Goal: Task Accomplishment & Management: Manage account settings

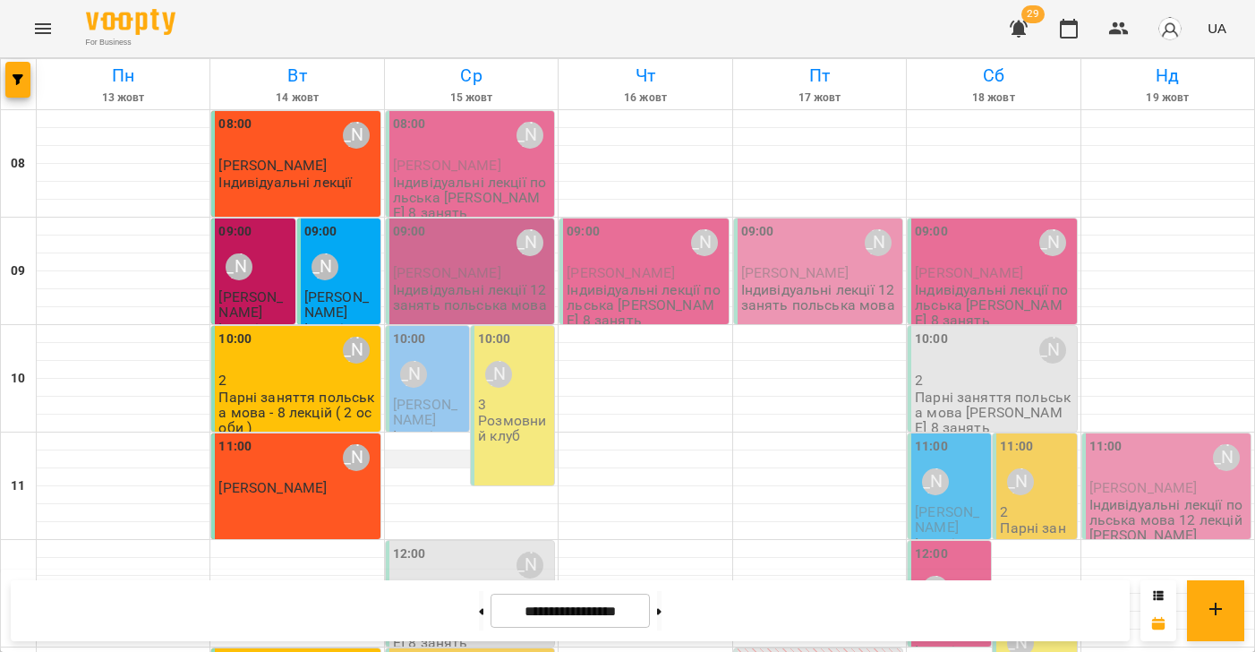
scroll to position [548, 0]
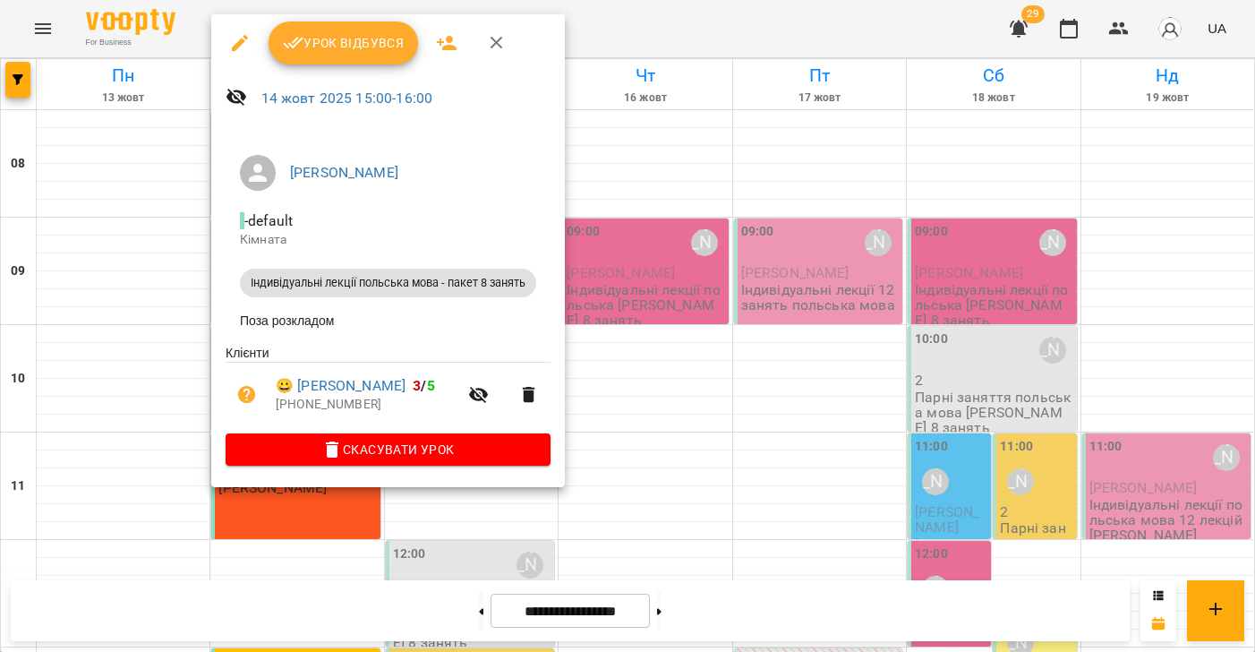
click at [370, 49] on span "Урок відбувся" at bounding box center [344, 42] width 122 height 21
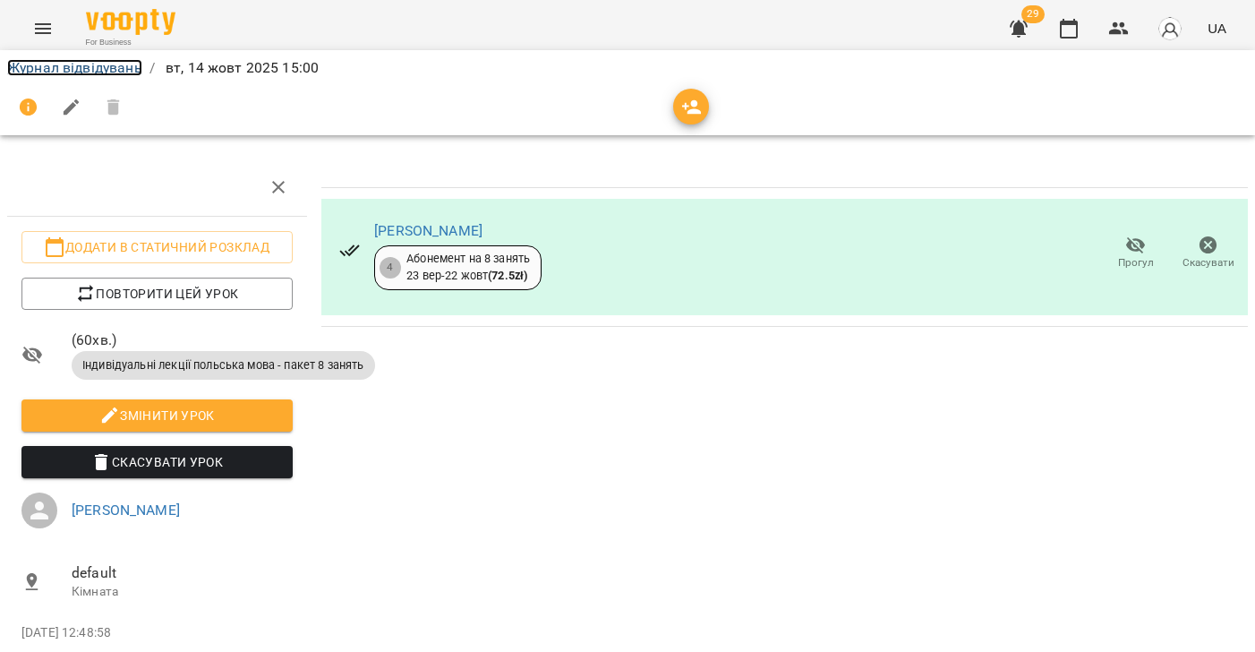
click at [64, 68] on link "Журнал відвідувань" at bounding box center [74, 67] width 135 height 17
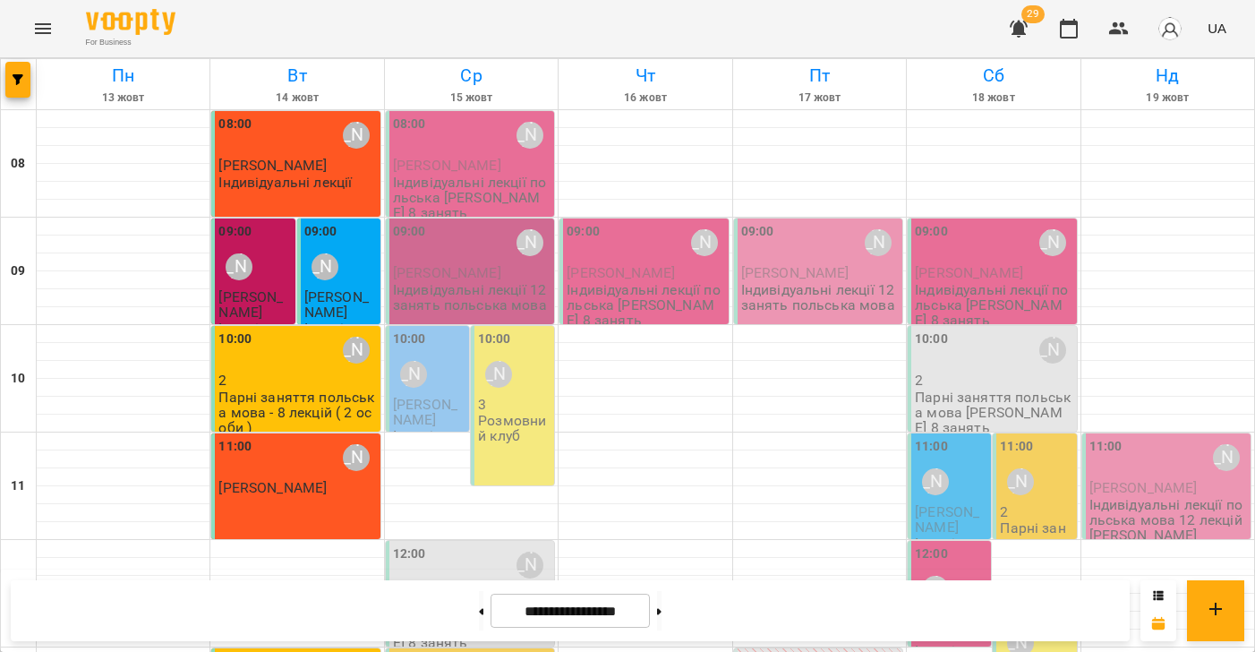
scroll to position [392, 0]
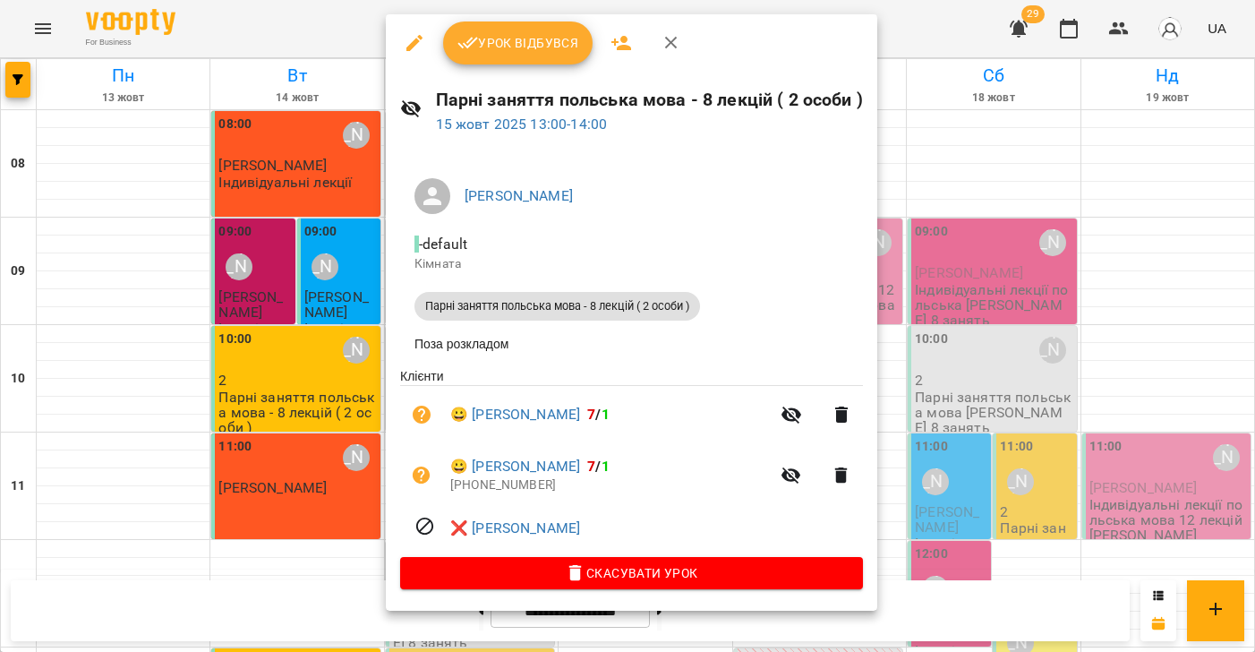
click at [281, 213] on div at bounding box center [627, 326] width 1255 height 652
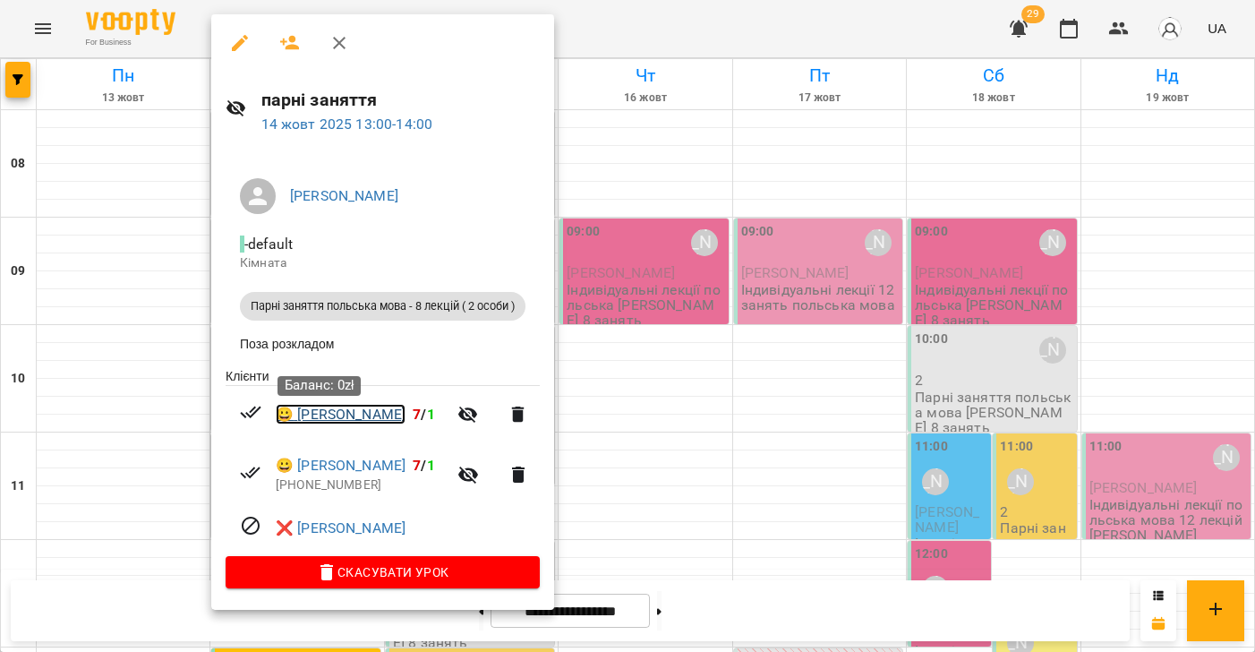
click at [329, 424] on link "😀 [PERSON_NAME]" at bounding box center [341, 414] width 130 height 21
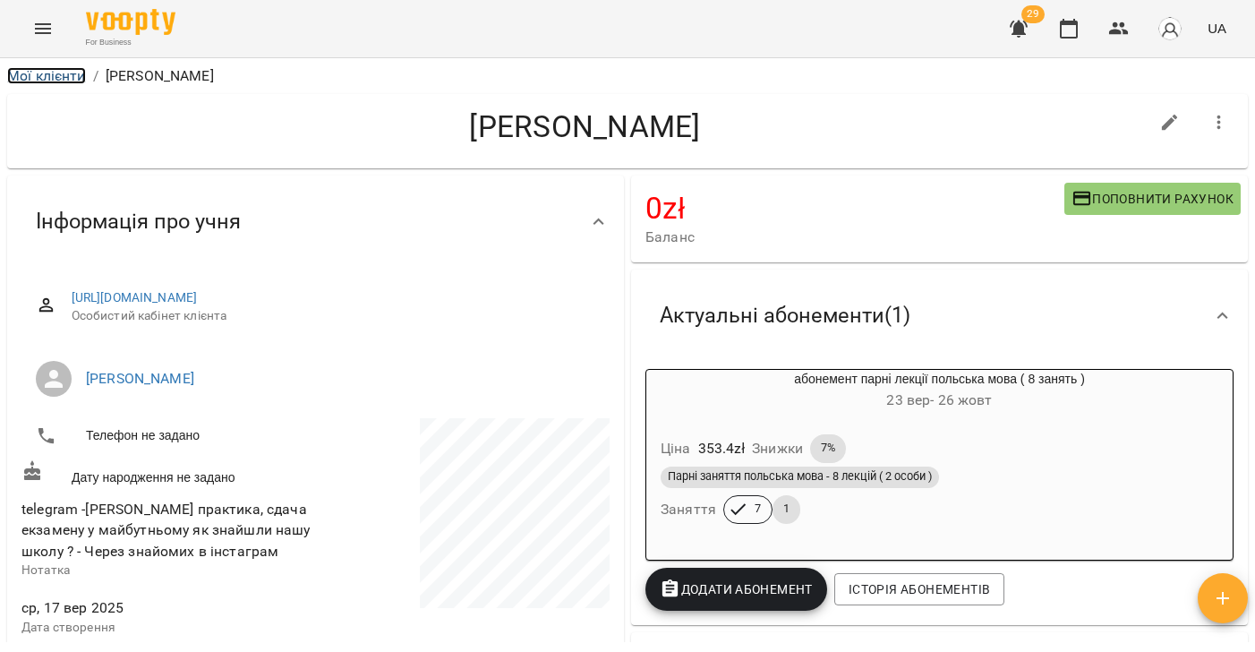
click at [62, 81] on link "Мої клієнти" at bounding box center [46, 75] width 79 height 17
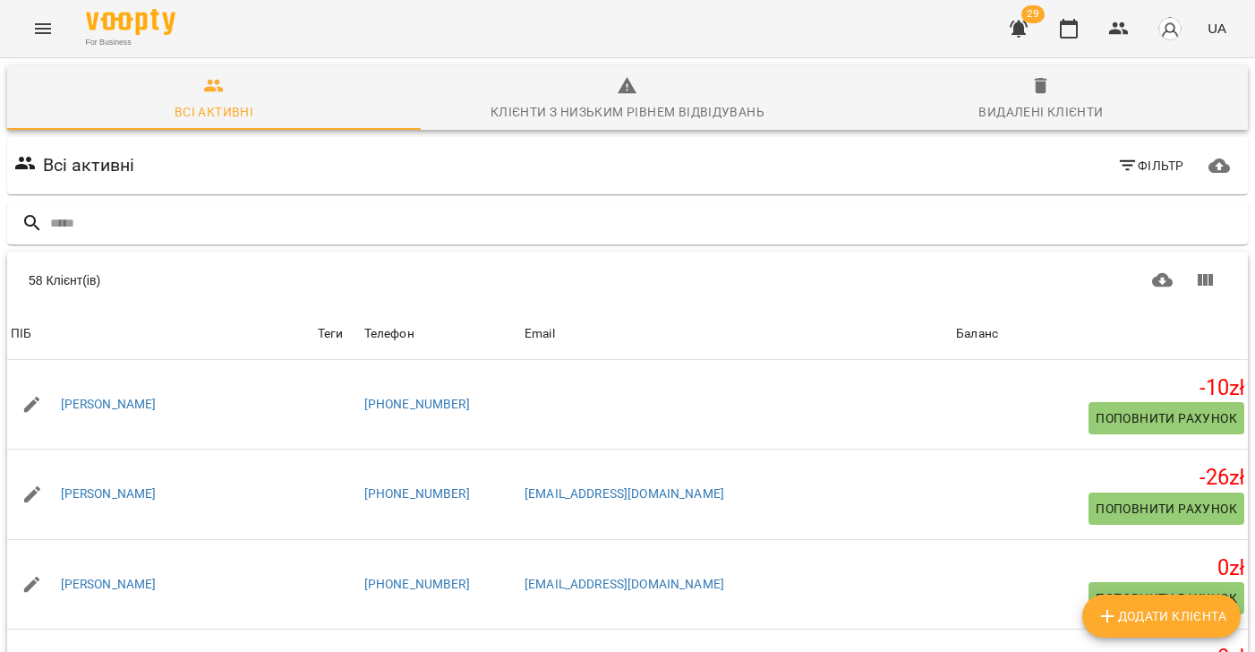
click at [57, 33] on button "Menu" at bounding box center [42, 28] width 43 height 43
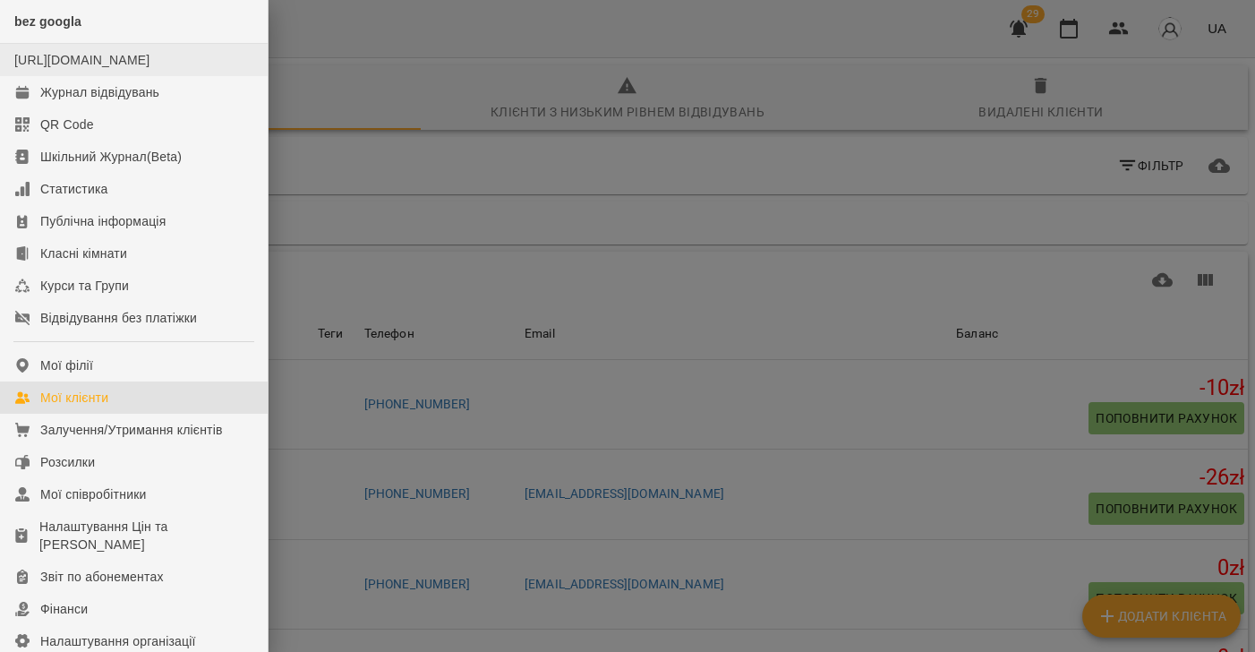
scroll to position [3, 0]
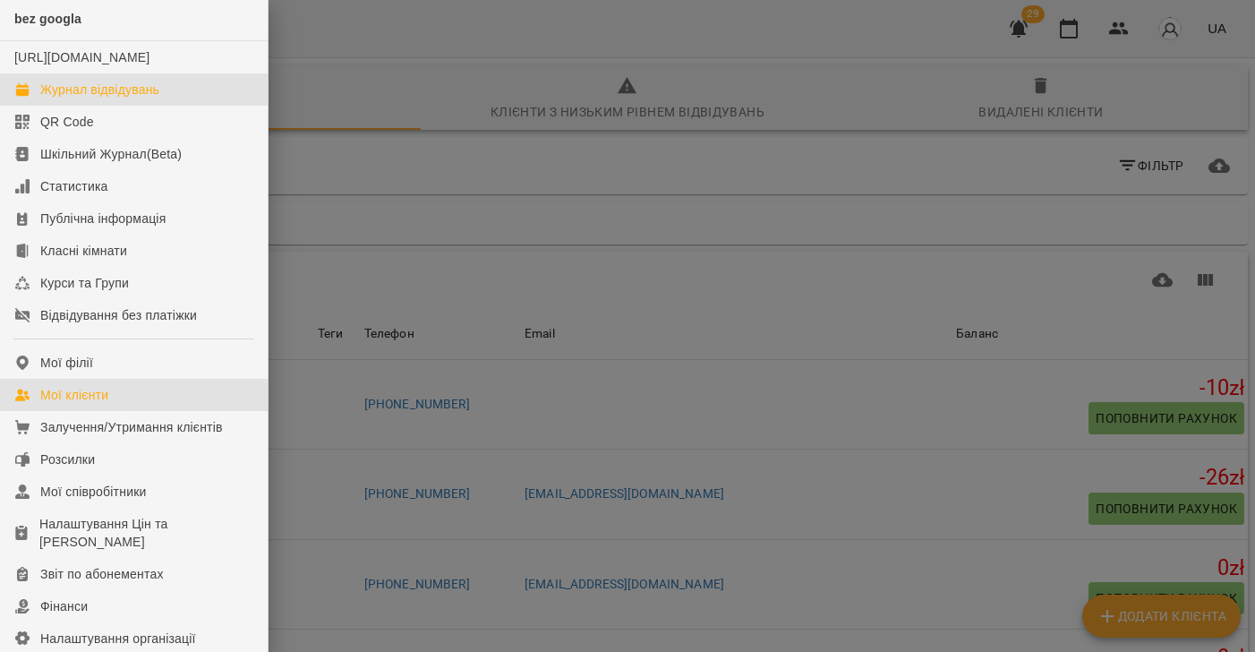
click at [66, 99] on div "Журнал відвідувань" at bounding box center [99, 90] width 119 height 18
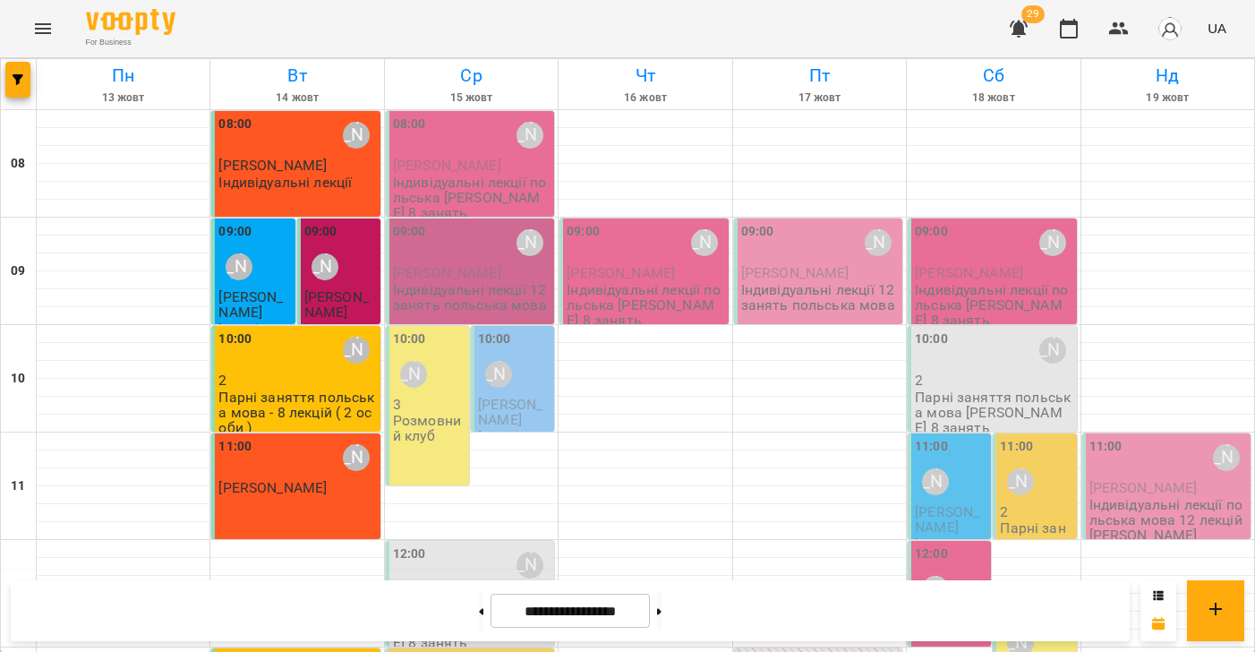
scroll to position [51, 0]
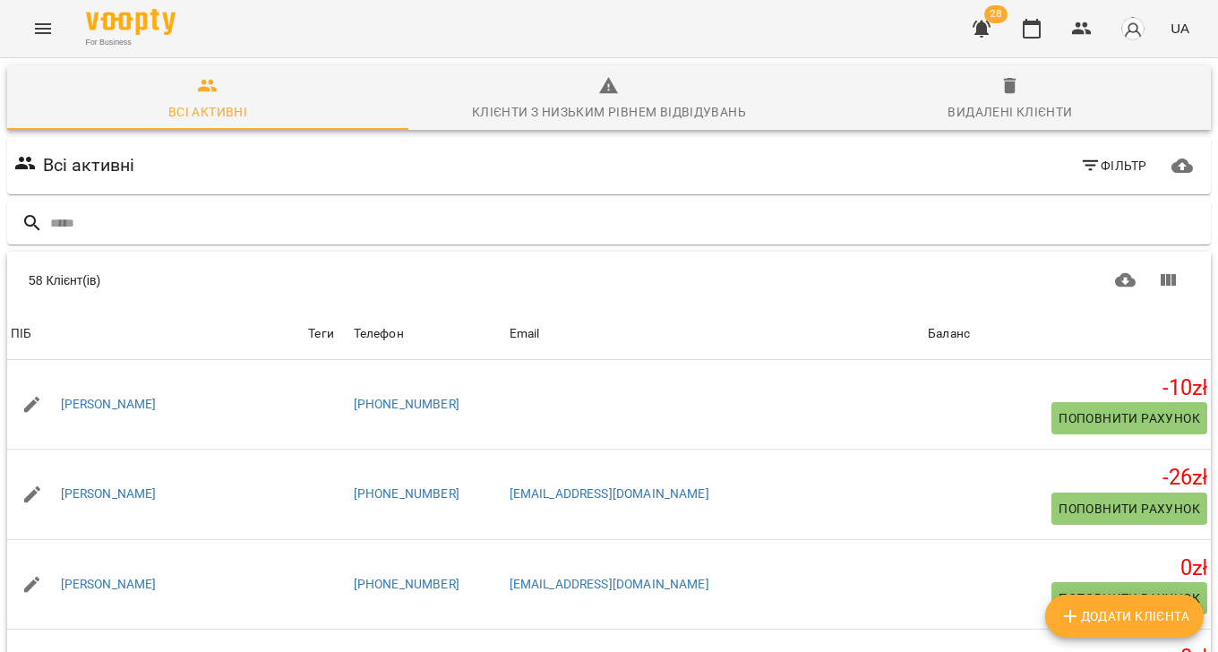
click at [41, 29] on icon "Menu" at bounding box center [43, 28] width 16 height 11
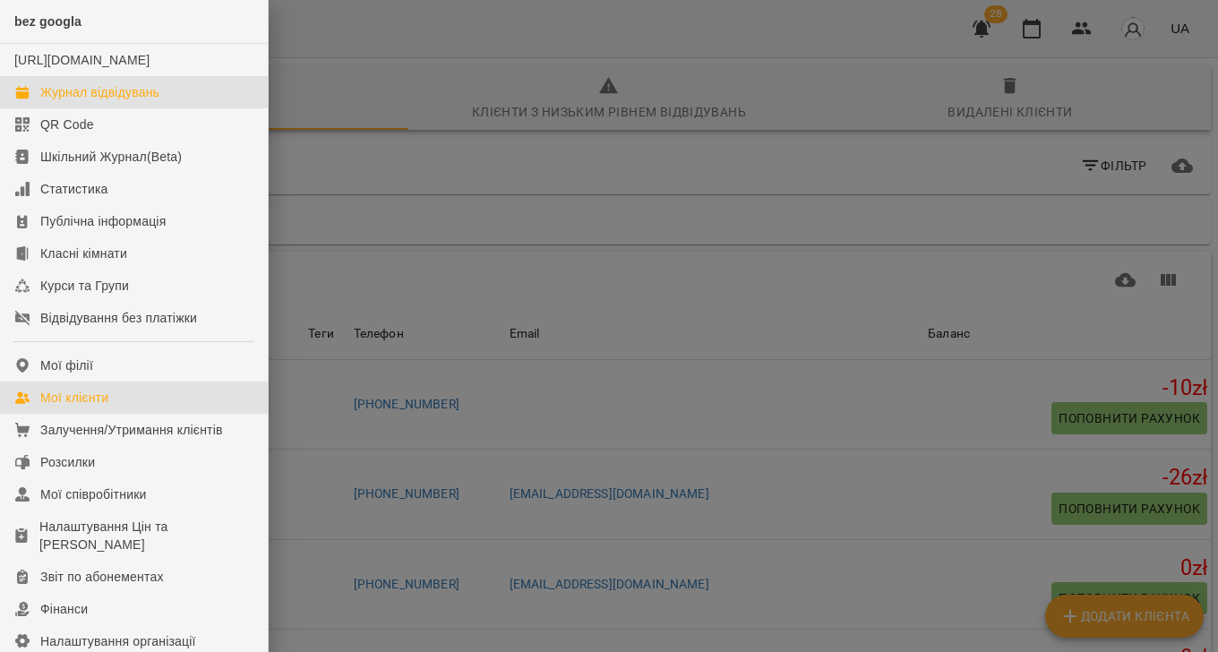
click at [86, 101] on div "Журнал відвідувань" at bounding box center [99, 92] width 119 height 18
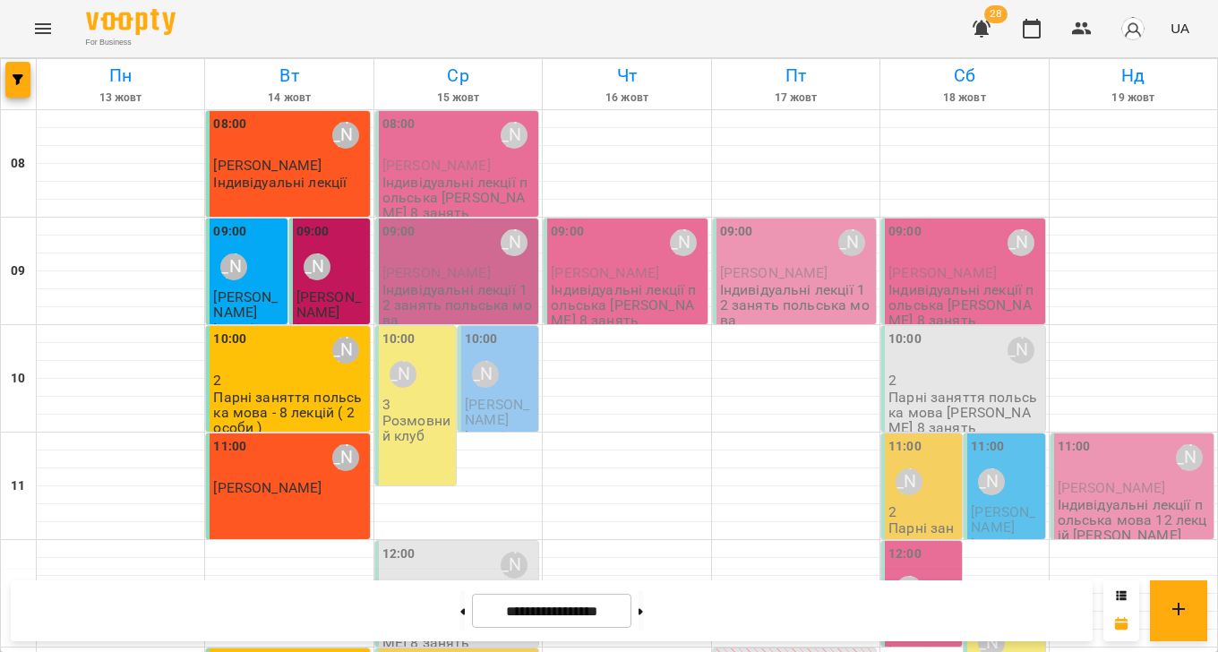
click at [403, 200] on p "Індивідуальні лекції польська [PERSON_NAME] 8 занять" at bounding box center [458, 198] width 152 height 47
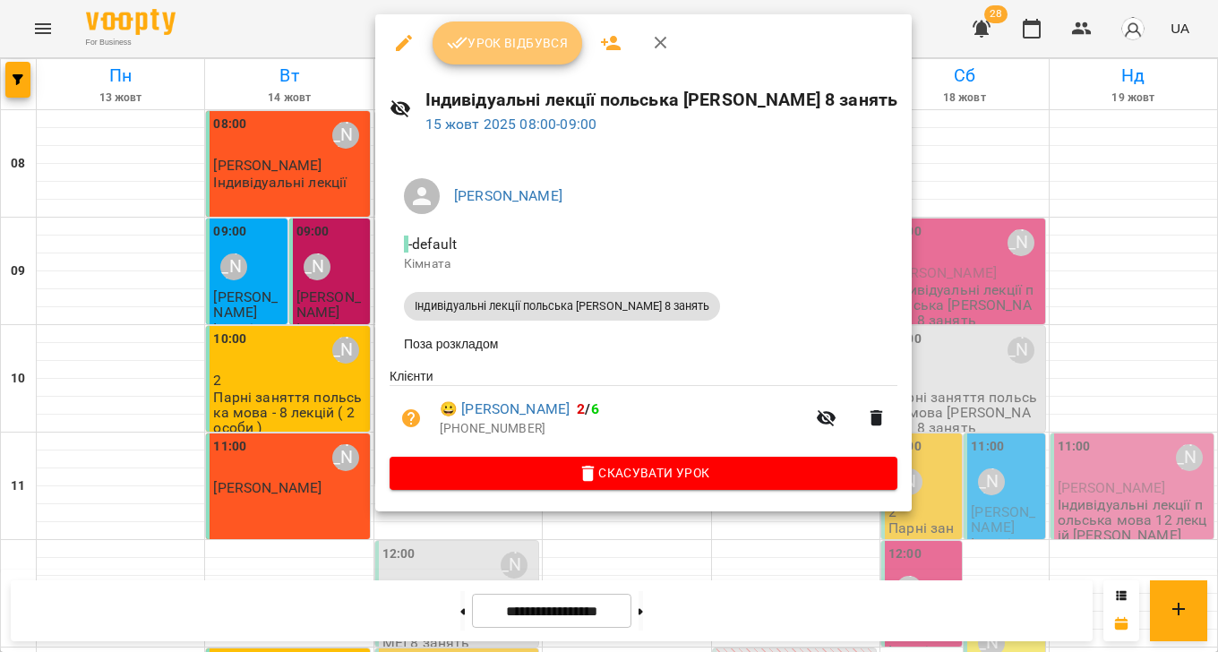
click at [465, 30] on button "Урок відбувся" at bounding box center [508, 42] width 150 height 43
